Goal: Information Seeking & Learning: Learn about a topic

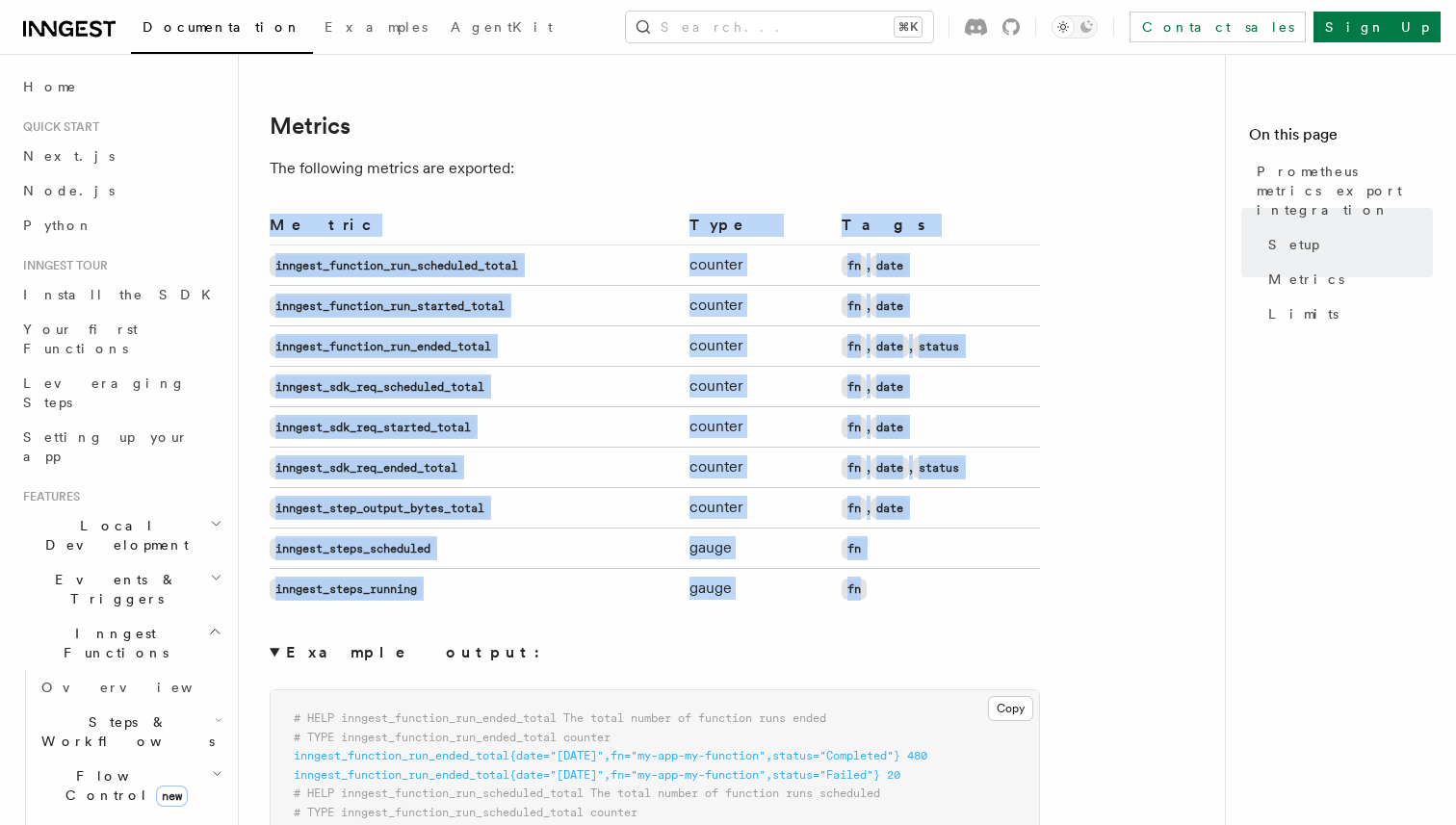
drag, startPoint x: 898, startPoint y: 593, endPoint x: 265, endPoint y: 255, distance: 717.6
click at [265, 255] on div "Platform Monitor Prometheus metrics export integration Inngest supports exporti…" at bounding box center [770, 478] width 1063 height 3133
copy article "Metric Type Tags inngest_function_run_scheduled_total counter fn , date inngest…"
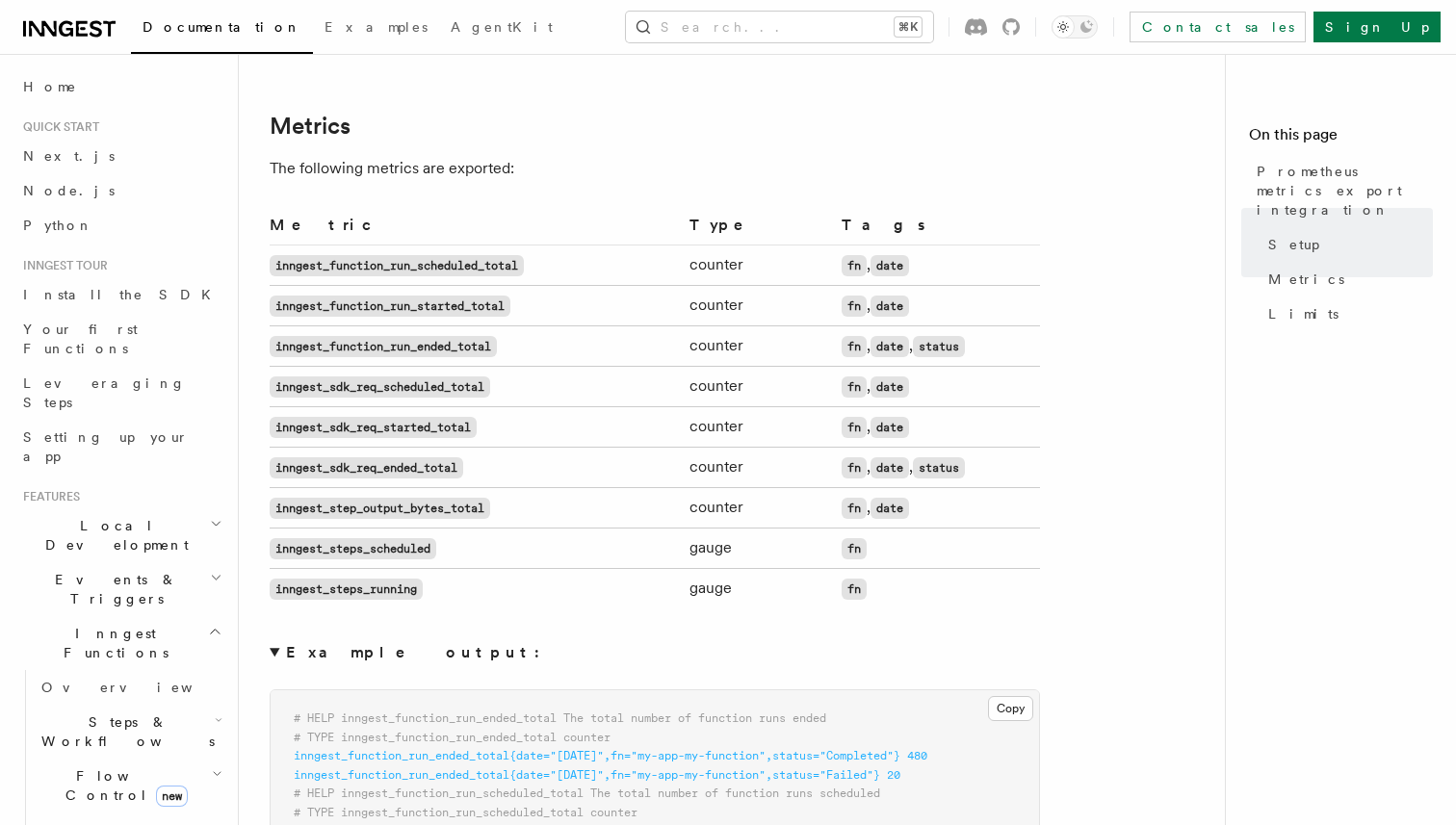
click at [885, 100] on article "Platform Monitor Prometheus metrics export integration Inngest supports exporti…" at bounding box center [739, 520] width 940 height 3049
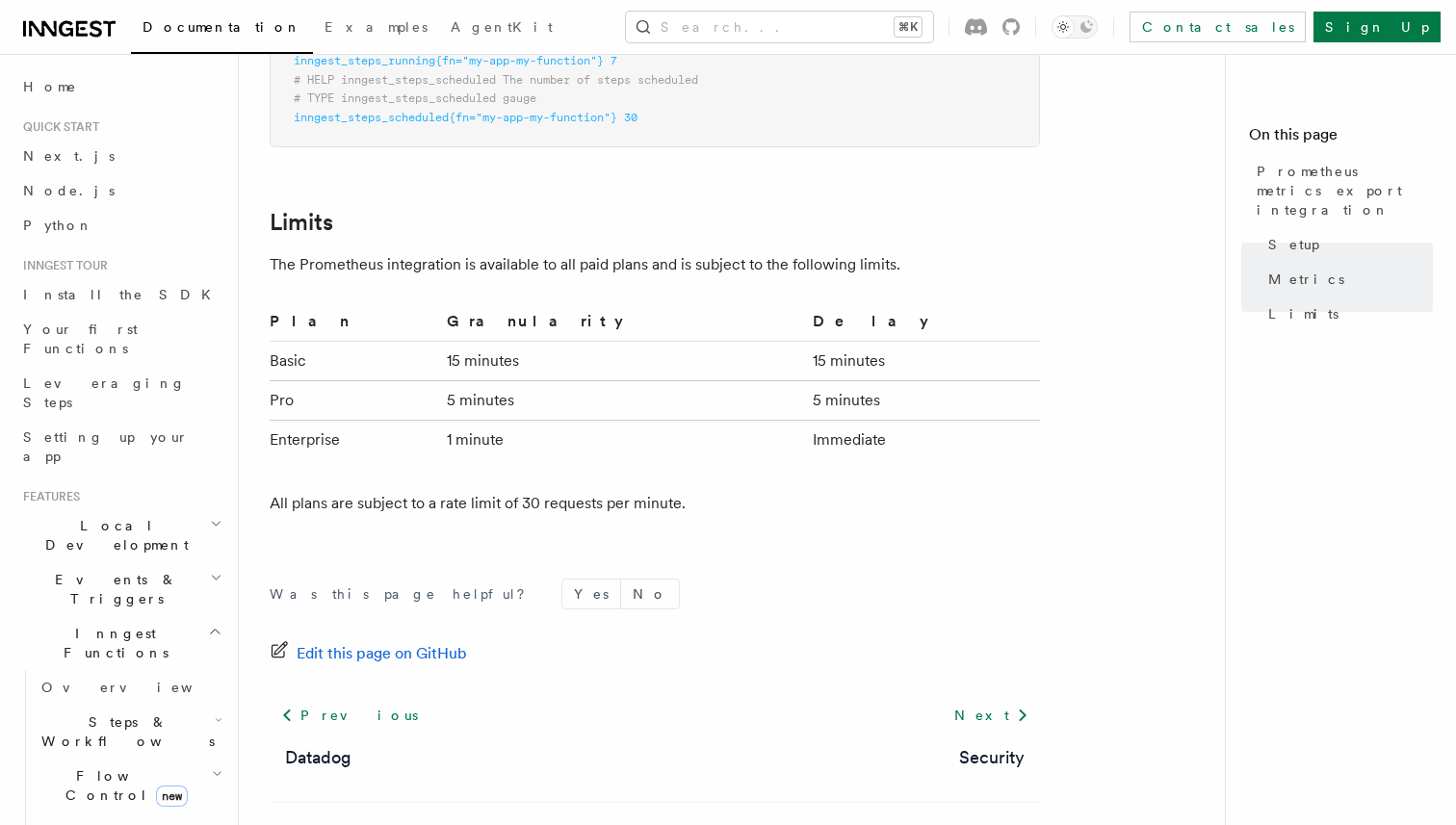
scroll to position [2220, 0]
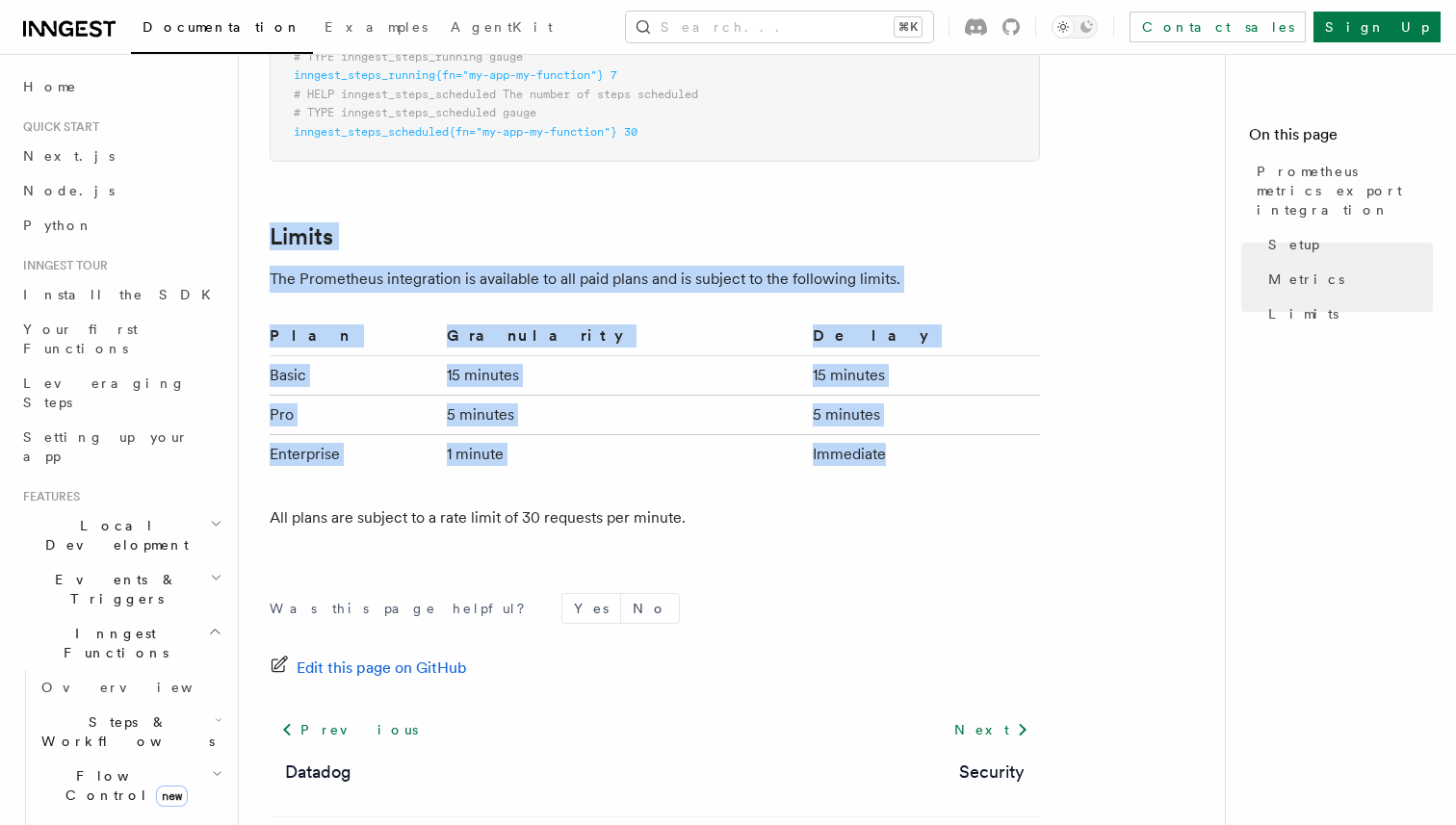
drag, startPoint x: 268, startPoint y: 224, endPoint x: 950, endPoint y: 448, distance: 717.8
copy article "Limits The Prometheus integration is available to all paid plans and is subject…"
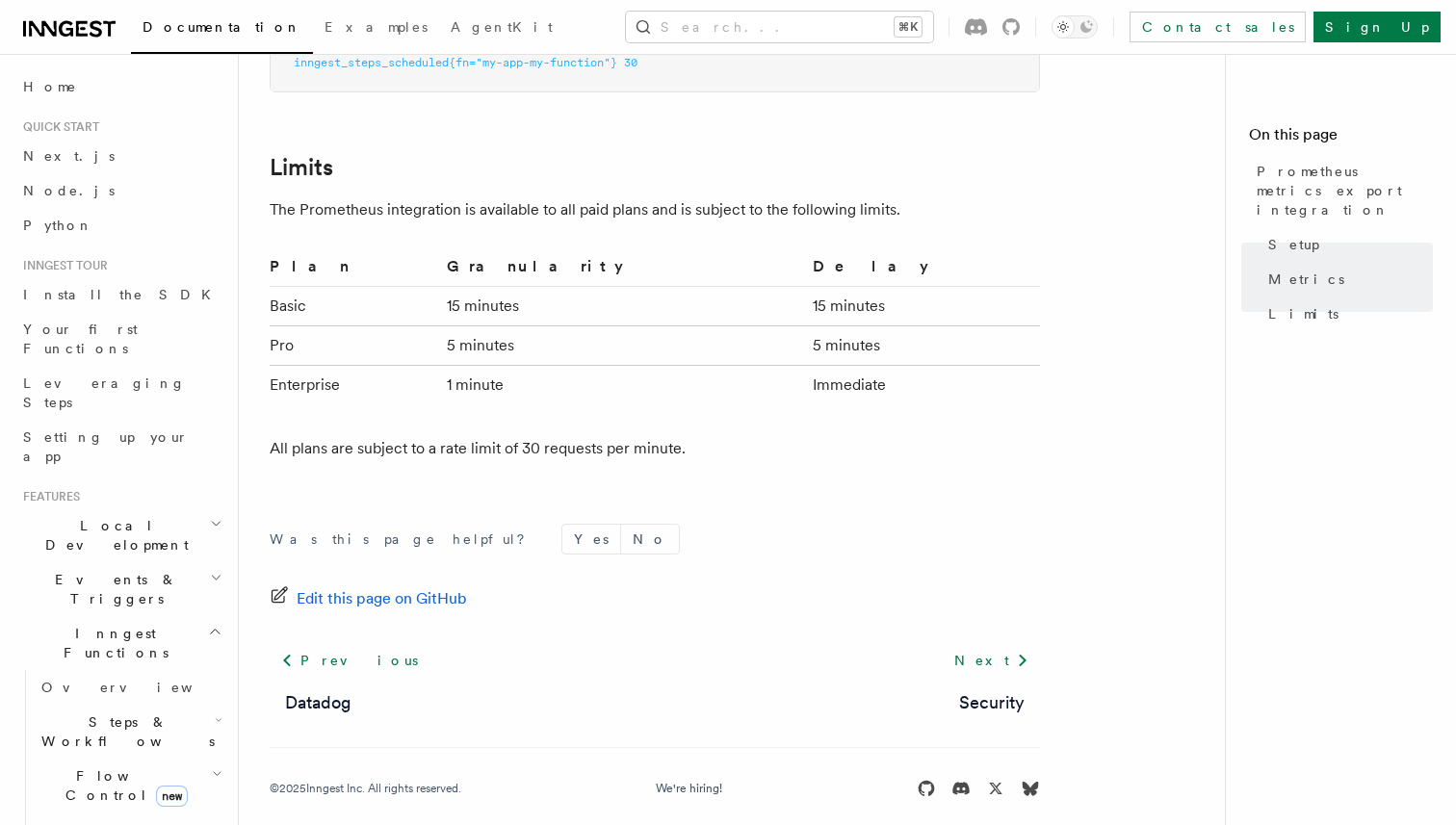
click at [687, 499] on div "Was this page helpful? Yes No Edit this page on GitHub Previous Datadog Next Se…" at bounding box center [654, 664] width 771 height 359
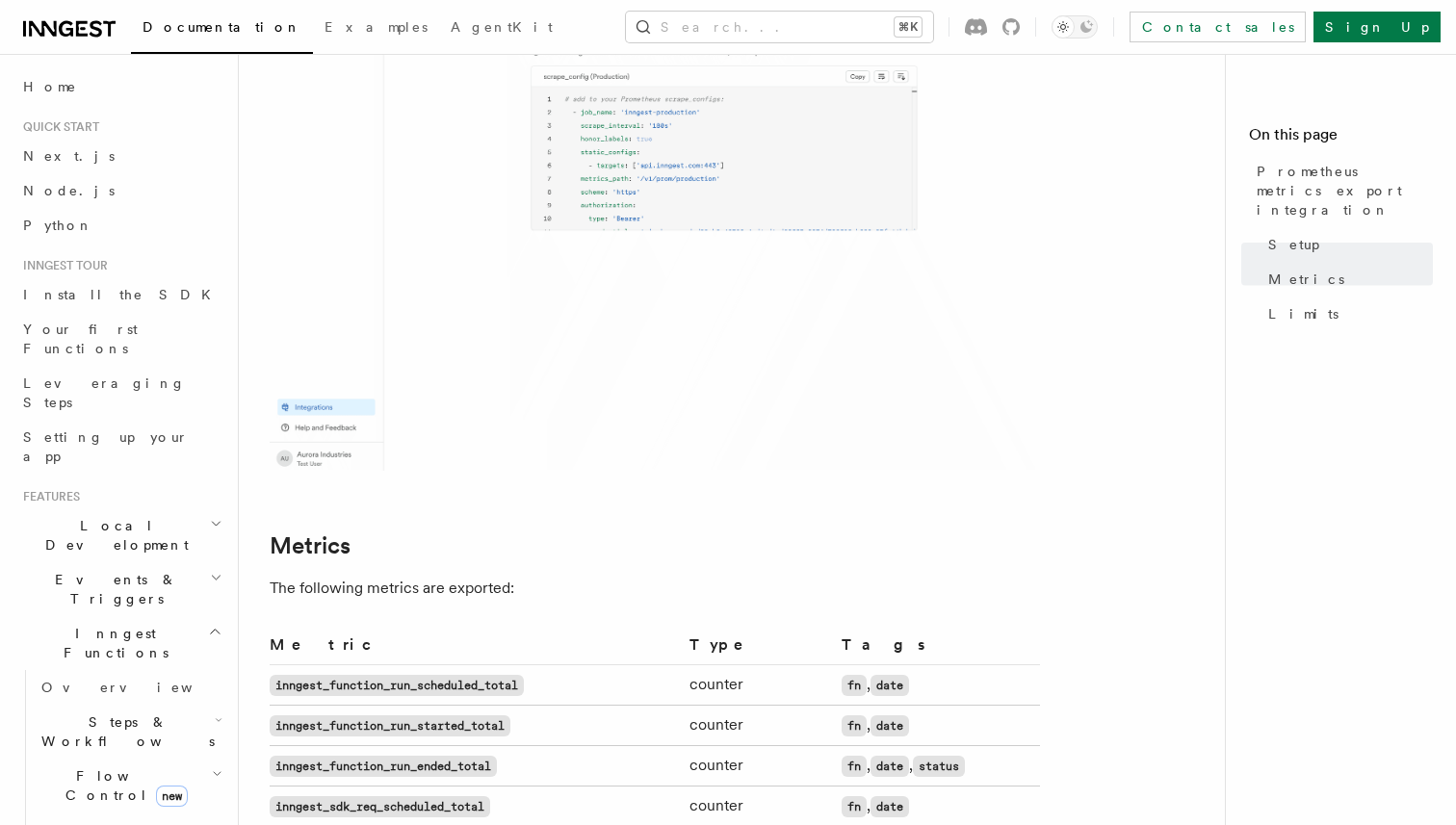
scroll to position [0, 0]
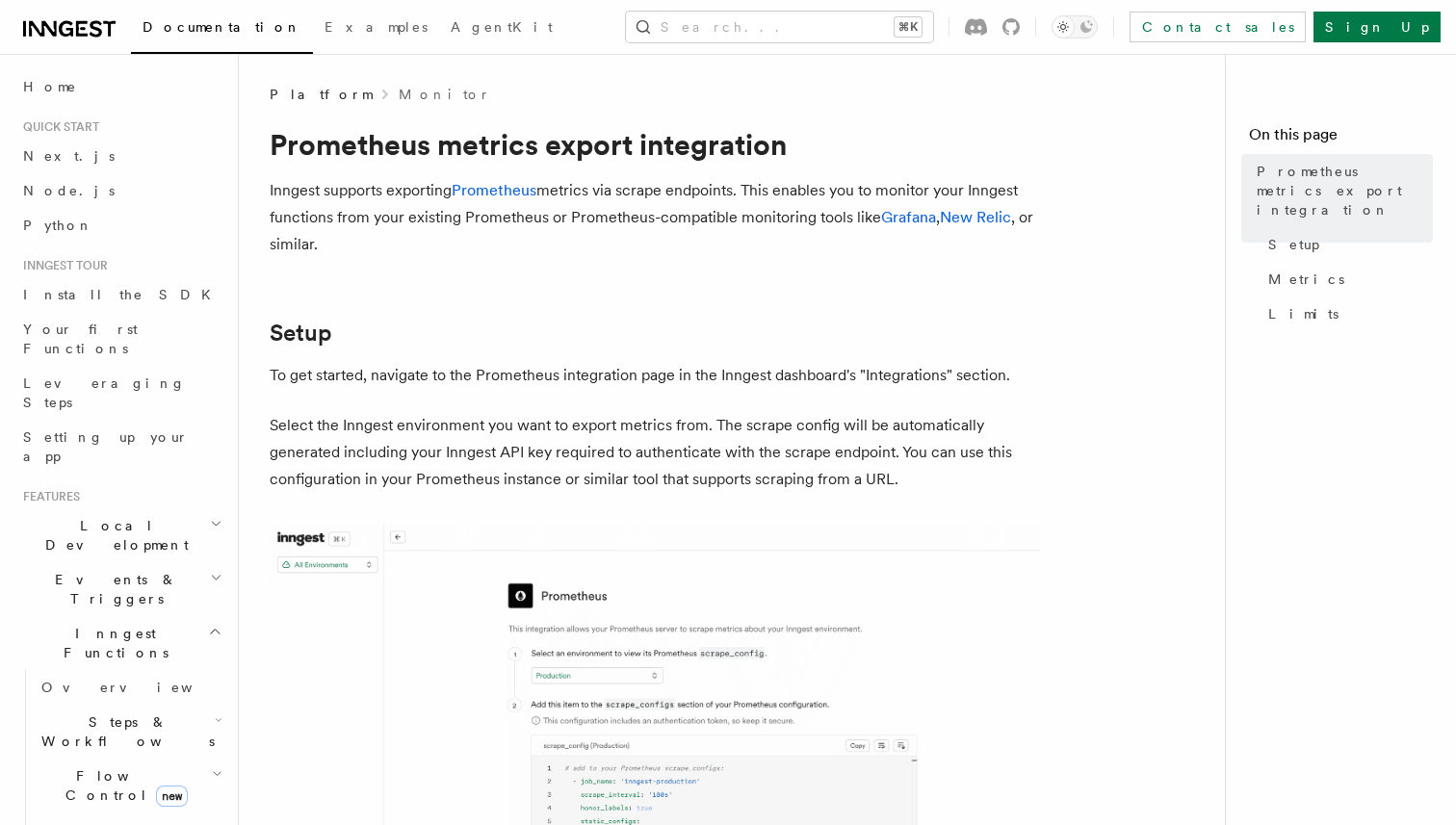
click at [687, 456] on p "Select the Inngest environment you want to export metrics from. The scrape conf…" at bounding box center [654, 451] width 771 height 81
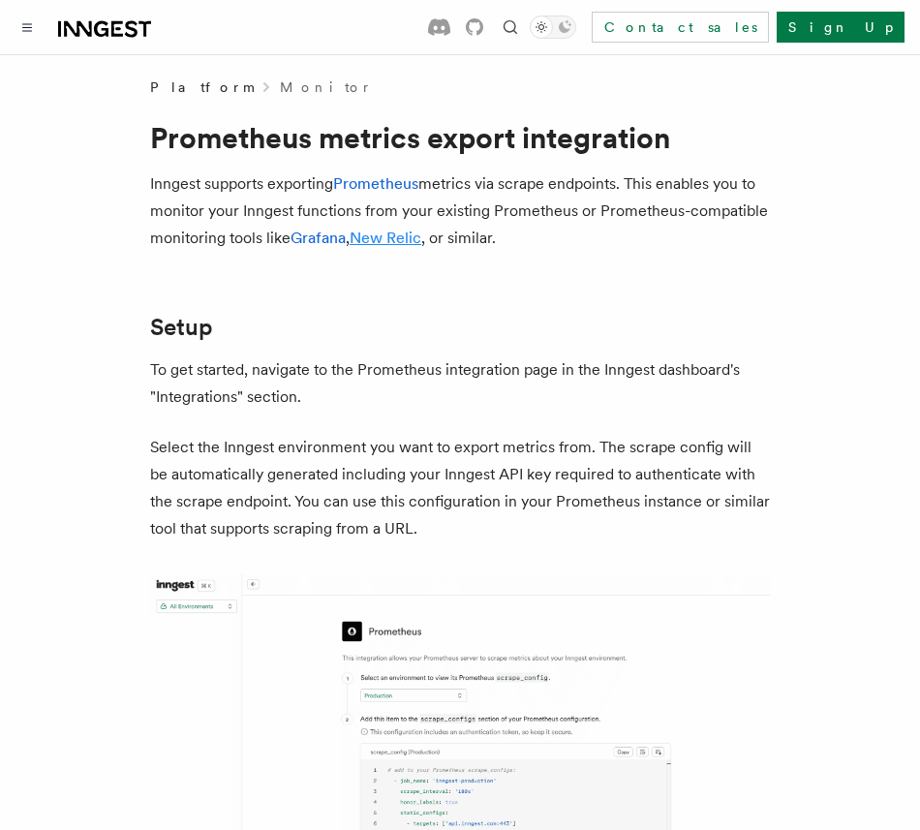
click at [396, 235] on link "New Relic" at bounding box center [386, 238] width 72 height 18
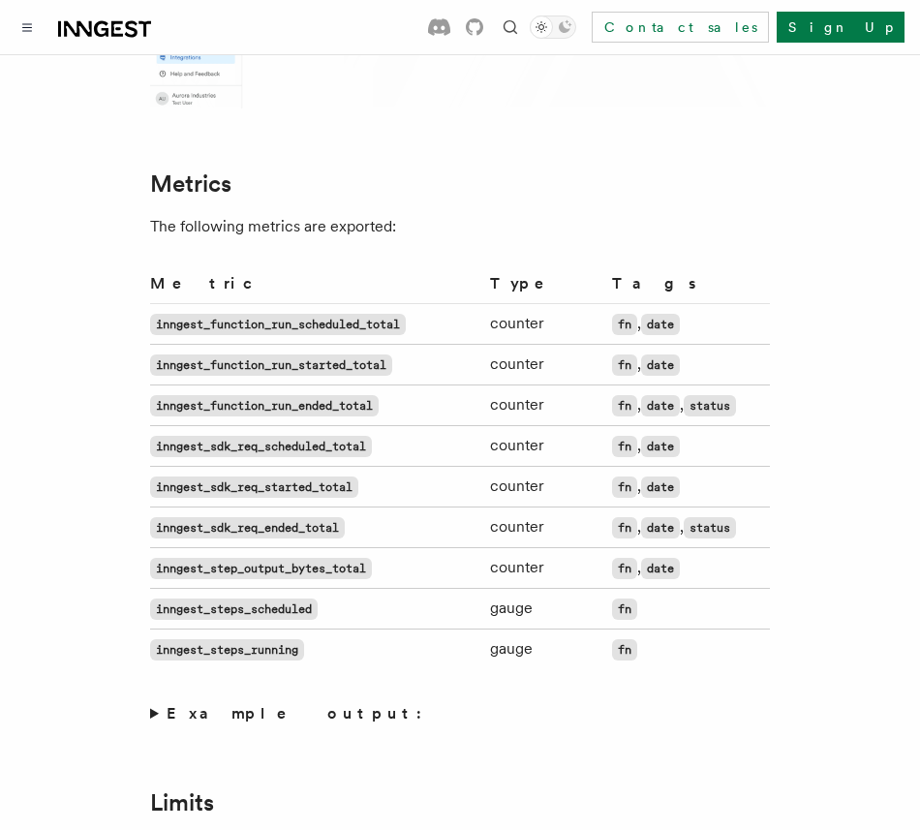
scroll to position [983, 0]
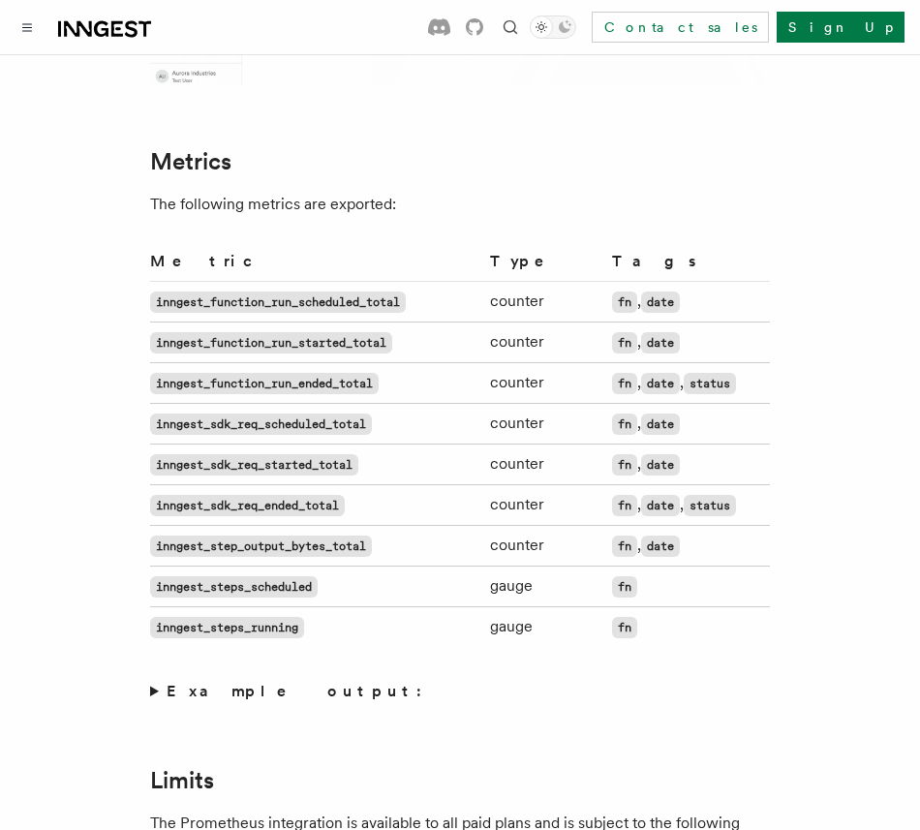
click at [361, 343] on code "inngest_function_run_started_total" at bounding box center [271, 342] width 242 height 21
copy code "inngest_function_run_started_total"
click at [393, 477] on td "inngest_sdk_req_started_total" at bounding box center [316, 464] width 332 height 41
